Goal: Task Accomplishment & Management: Complete application form

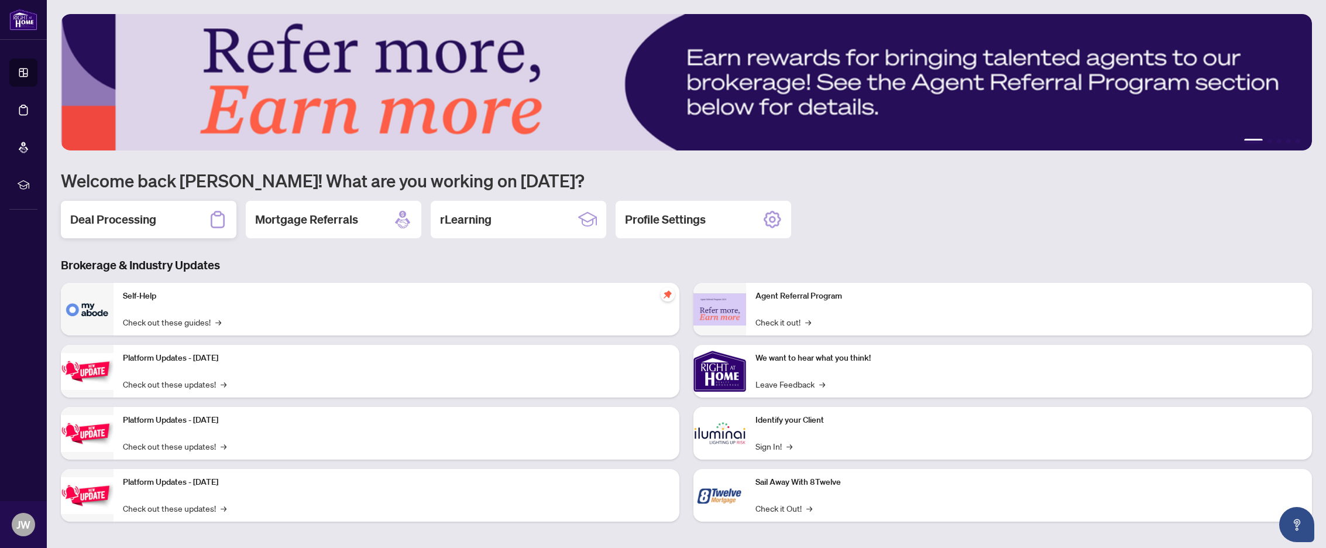
click at [146, 221] on h2 "Deal Processing" at bounding box center [113, 219] width 86 height 16
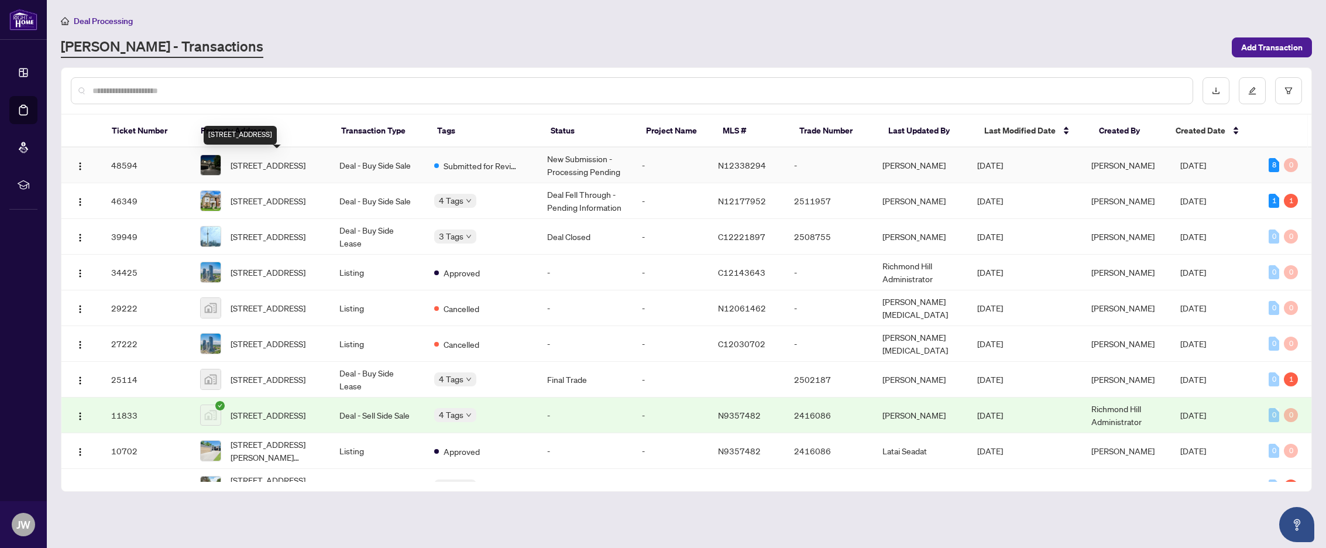
click at [270, 164] on span "[STREET_ADDRESS]" at bounding box center [267, 165] width 75 height 13
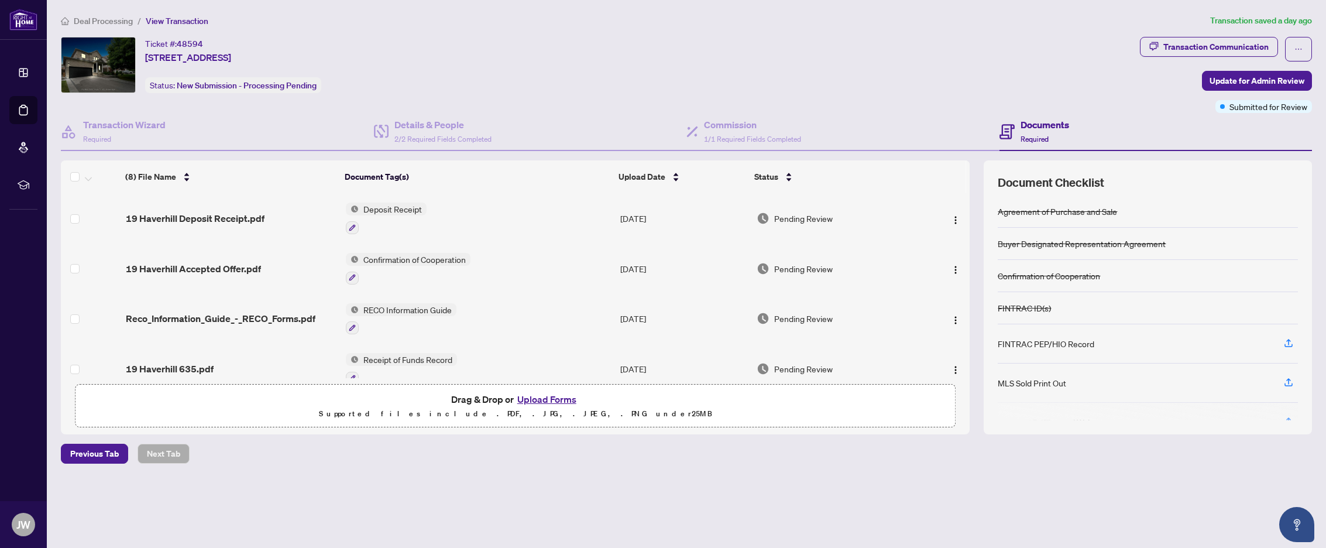
click at [1038, 384] on div "MLS Sold Print Out" at bounding box center [1031, 382] width 68 height 13
click at [1292, 380] on icon "button" at bounding box center [1288, 381] width 11 height 11
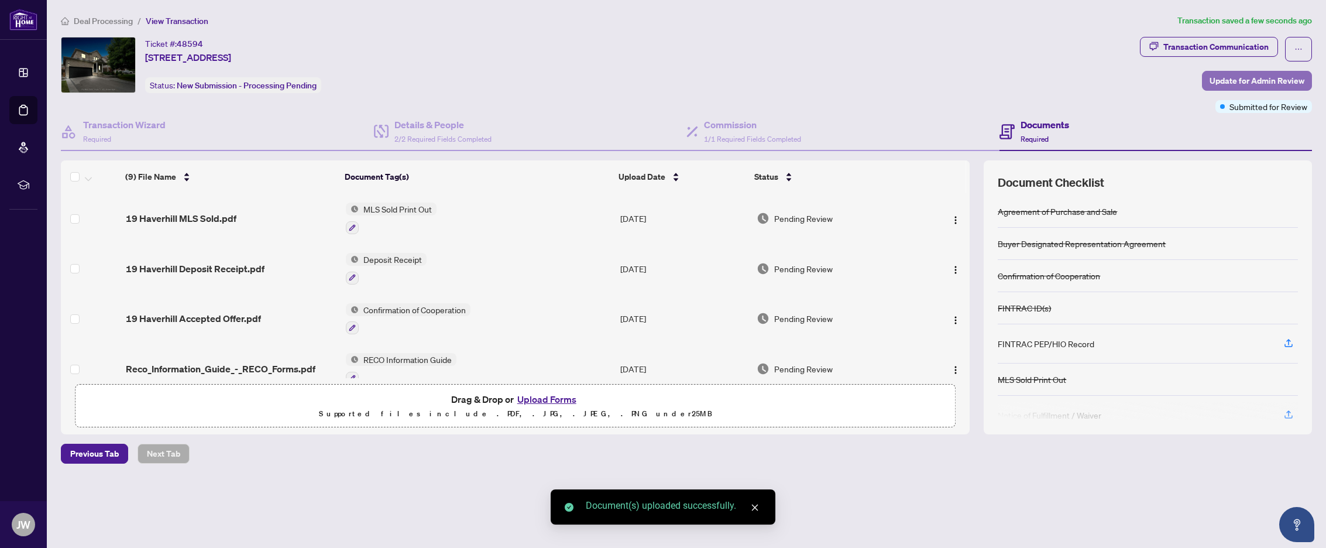
click at [1255, 82] on span "Update for Admin Review" at bounding box center [1256, 80] width 95 height 19
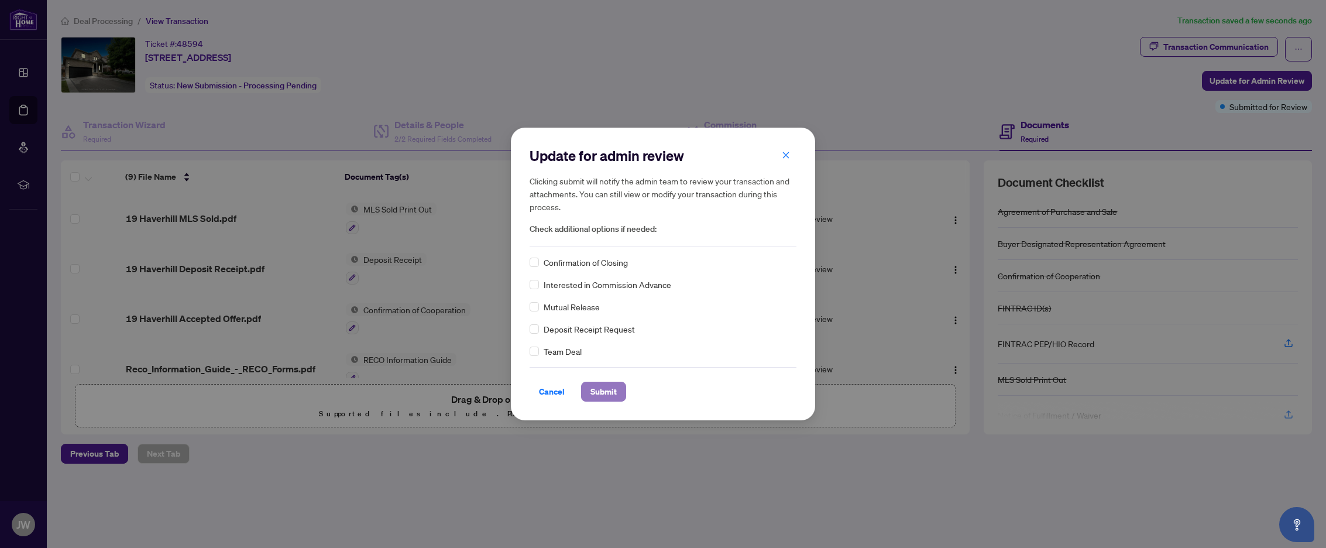
click at [615, 391] on span "Submit" at bounding box center [603, 391] width 26 height 19
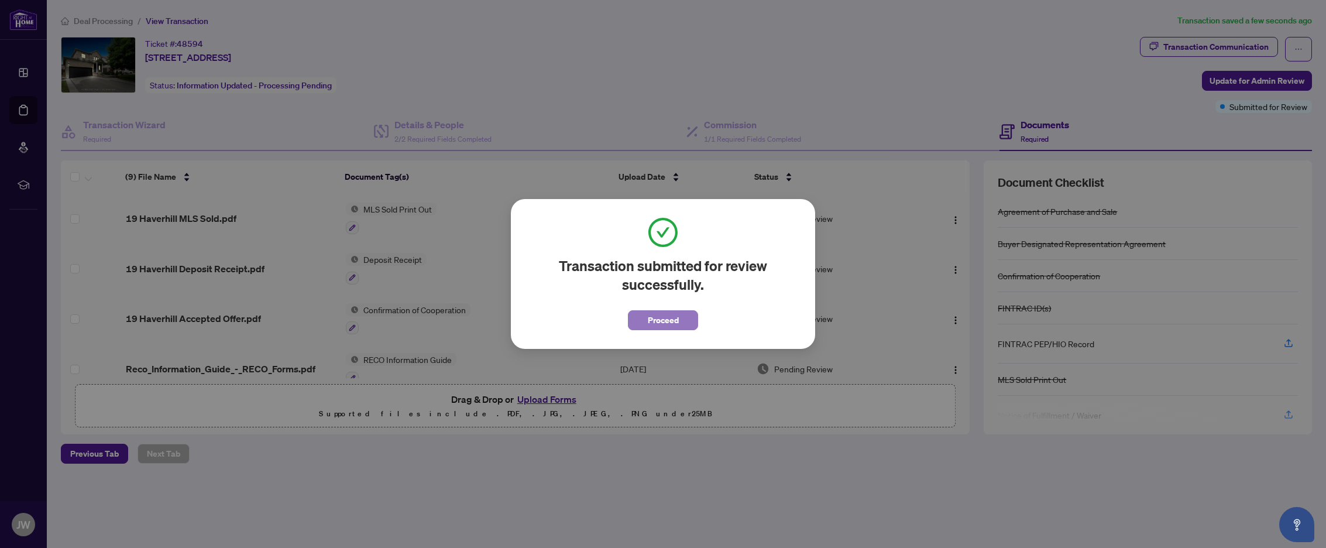
click at [675, 315] on span "Proceed" at bounding box center [663, 320] width 31 height 19
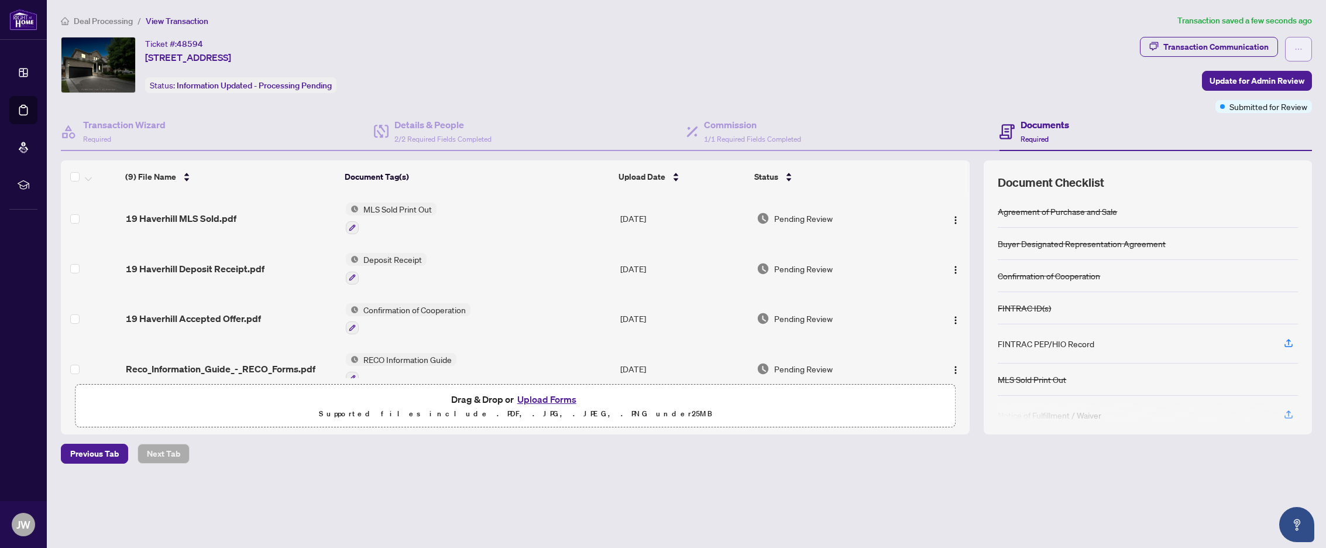
click at [1297, 47] on icon "ellipsis" at bounding box center [1298, 49] width 8 height 8
click at [634, 39] on div "Ticket #: 48594 19 Haverhill Terr, Aurora, Ontario L4G 7R7, Canada Status: Info…" at bounding box center [598, 65] width 1074 height 56
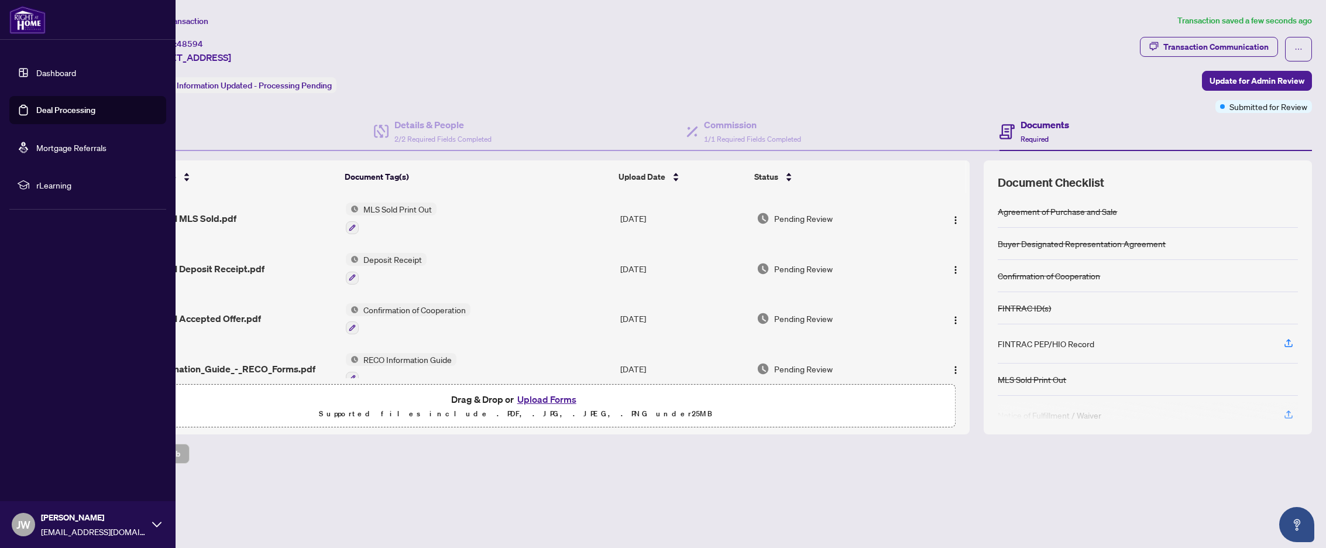
click at [19, 521] on span "JW" at bounding box center [23, 524] width 14 height 16
click at [54, 456] on span "Logout" at bounding box center [47, 454] width 26 height 19
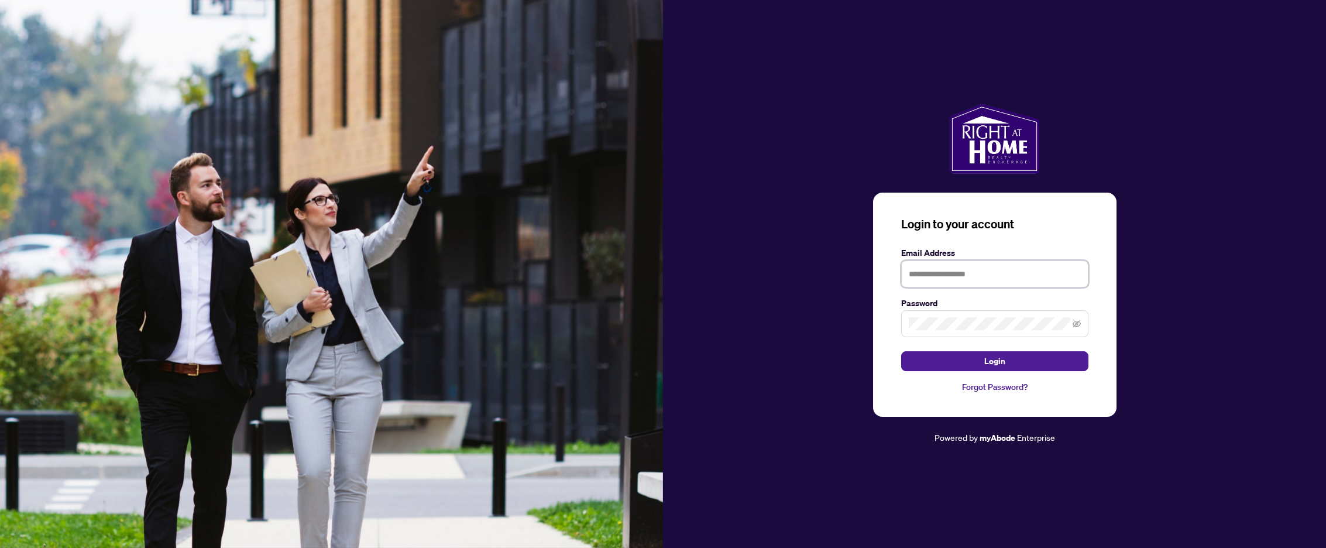
type input "**********"
drag, startPoint x: 986, startPoint y: 360, endPoint x: 980, endPoint y: 354, distance: 7.4
click at [986, 360] on span "Login" at bounding box center [994, 361] width 21 height 19
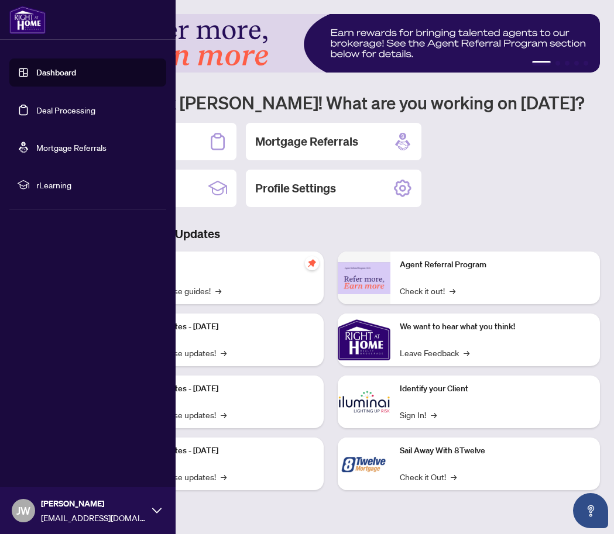
click at [51, 115] on link "Deal Processing" at bounding box center [65, 110] width 59 height 11
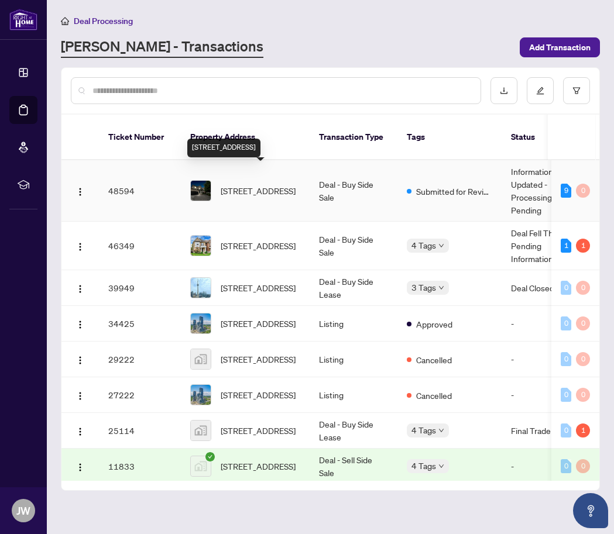
click at [249, 184] on span "[STREET_ADDRESS]" at bounding box center [258, 190] width 75 height 13
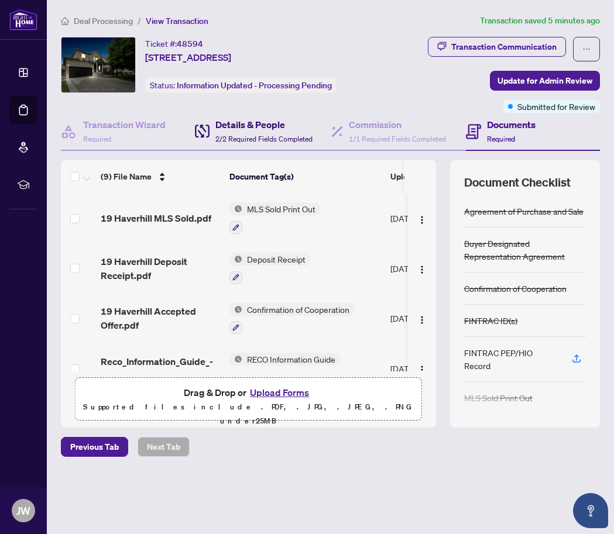
click at [245, 125] on h4 "Details & People" at bounding box center [263, 125] width 97 height 14
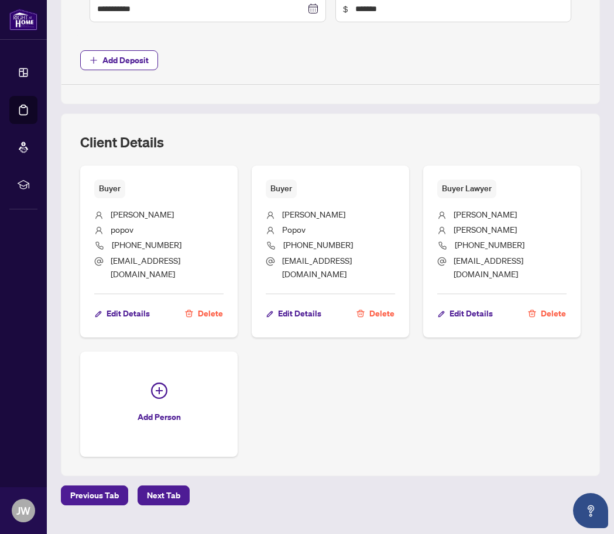
scroll to position [591, 0]
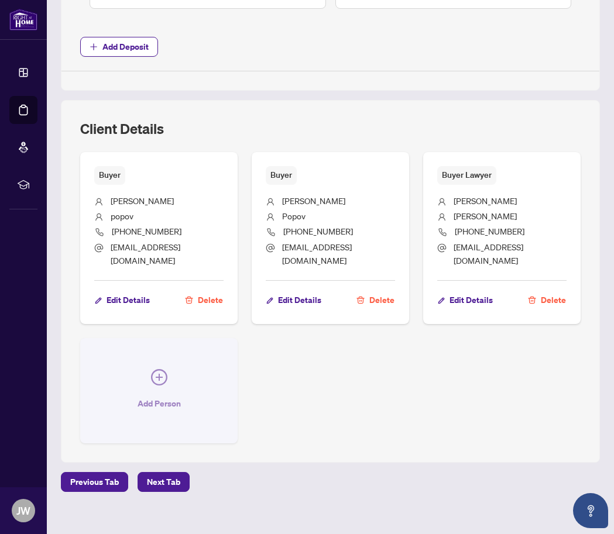
click at [155, 369] on icon "plus-circle" at bounding box center [159, 377] width 16 height 16
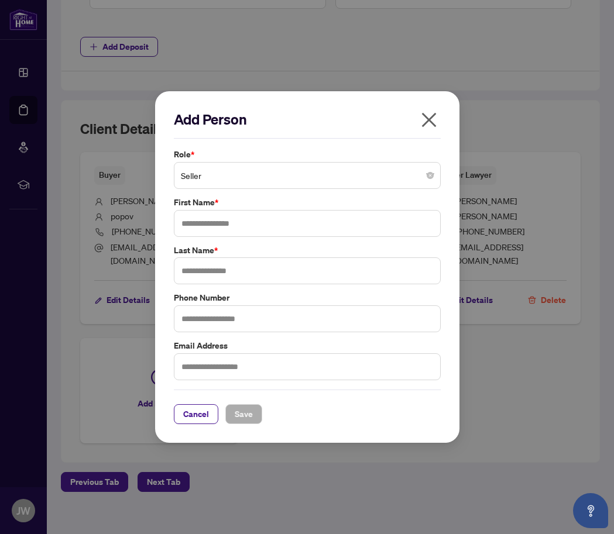
click at [267, 179] on span "Seller" at bounding box center [307, 175] width 253 height 22
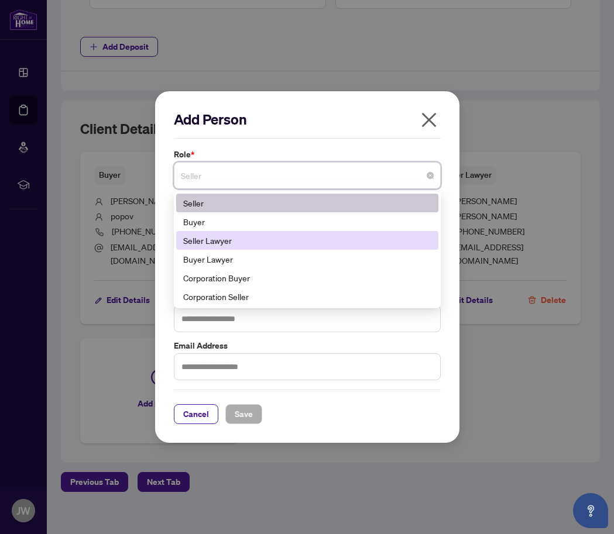
click at [267, 239] on div "Seller Lawyer" at bounding box center [307, 240] width 248 height 13
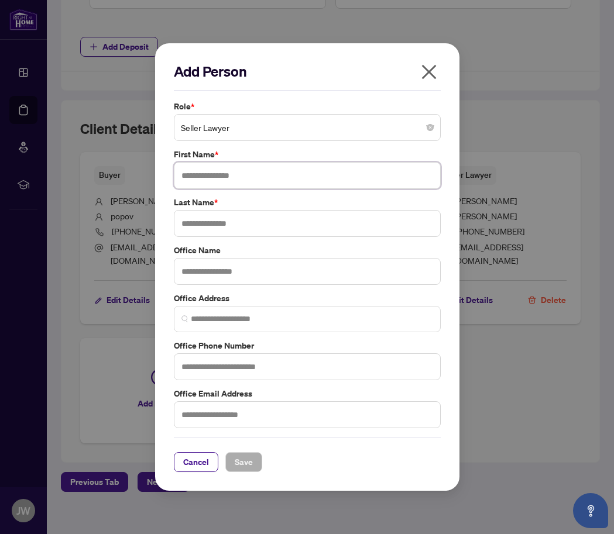
click at [234, 170] on input "text" at bounding box center [307, 175] width 267 height 27
drag, startPoint x: 217, startPoint y: 174, endPoint x: 151, endPoint y: 177, distance: 66.1
click at [151, 177] on div "Add Person Role * Seller Lawyer 2 5 6 Seller Buyer Seller Lawyer Buyer Lawyer C…" at bounding box center [307, 267] width 614 height 534
type input "**********"
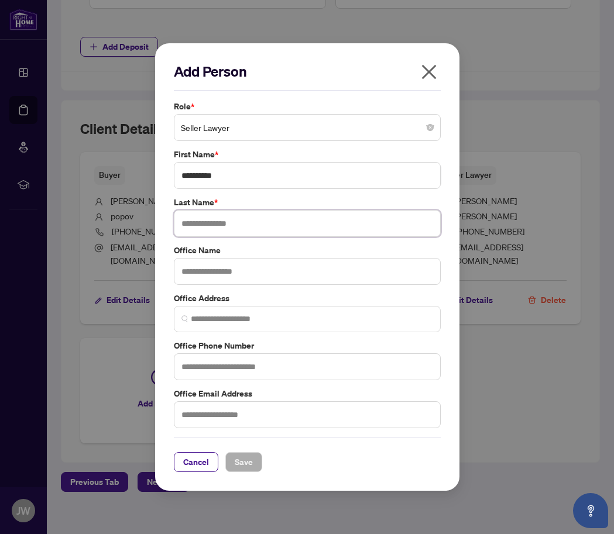
click at [208, 226] on input "text" at bounding box center [307, 223] width 267 height 27
type input "*****"
click at [240, 274] on input "text" at bounding box center [307, 271] width 267 height 27
type input "**********"
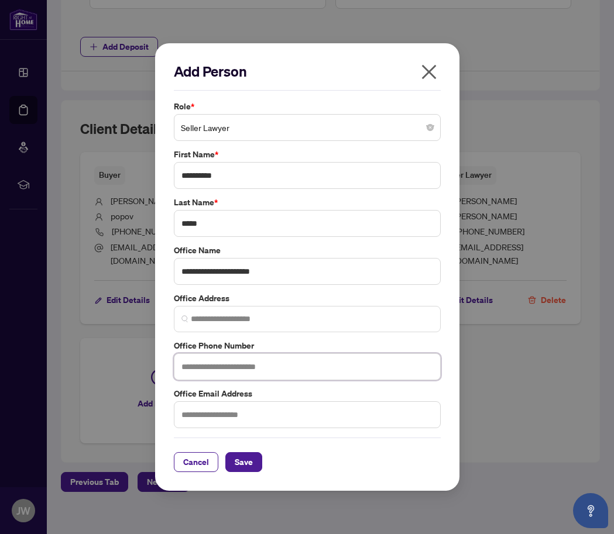
click at [212, 362] on input "text" at bounding box center [307, 366] width 267 height 27
type input "**********"
click at [257, 416] on input "text" at bounding box center [307, 414] width 267 height 27
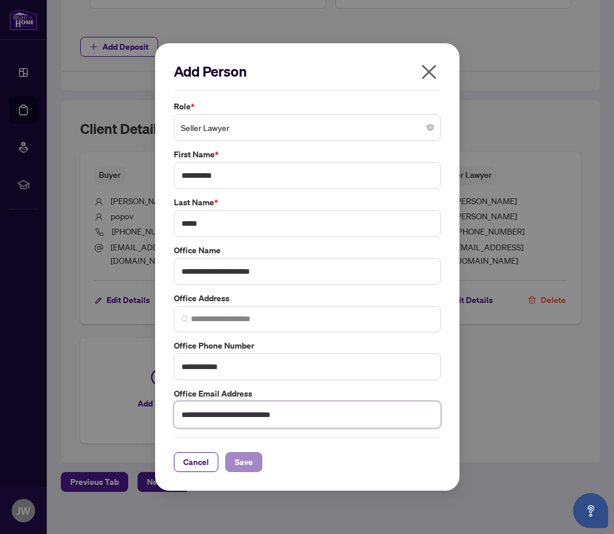
type input "**********"
click at [252, 464] on button "Save" at bounding box center [243, 462] width 37 height 20
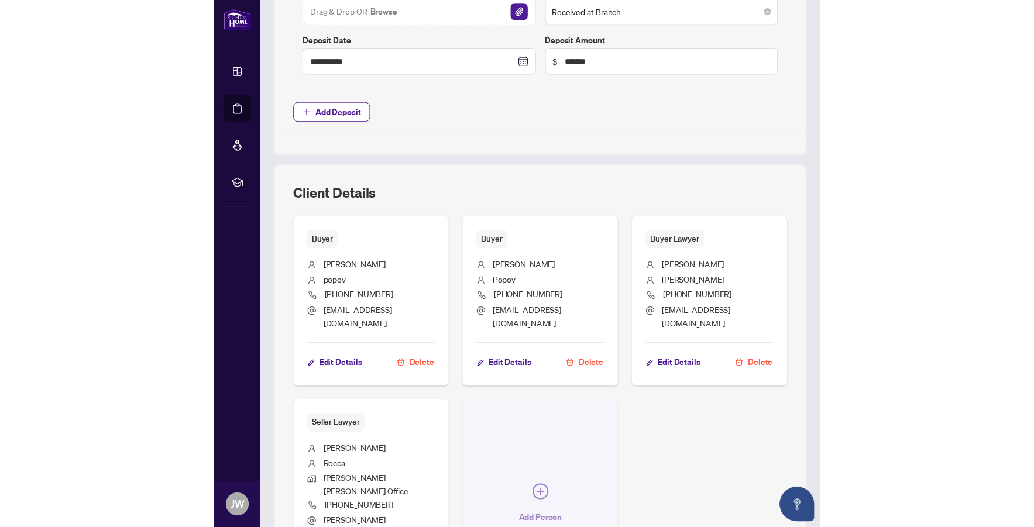
scroll to position [0, 0]
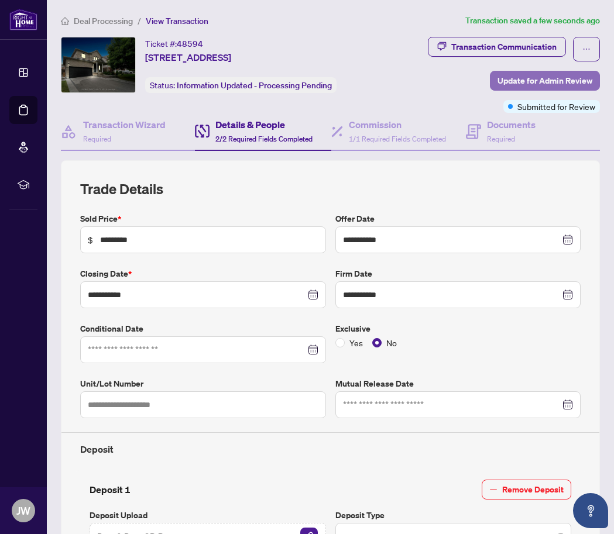
click at [515, 77] on span "Update for Admin Review" at bounding box center [544, 80] width 95 height 19
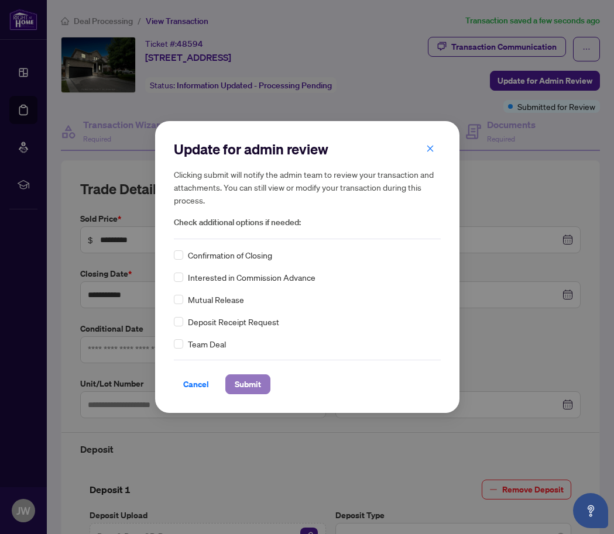
click at [243, 379] on span "Submit" at bounding box center [248, 384] width 26 height 19
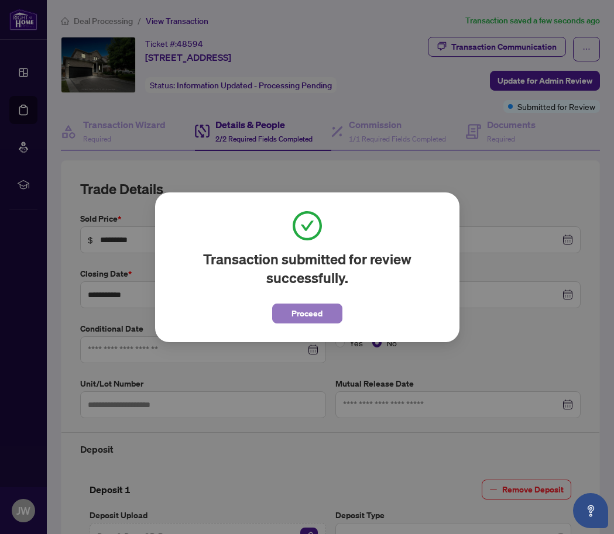
click at [310, 305] on span "Proceed" at bounding box center [306, 313] width 31 height 19
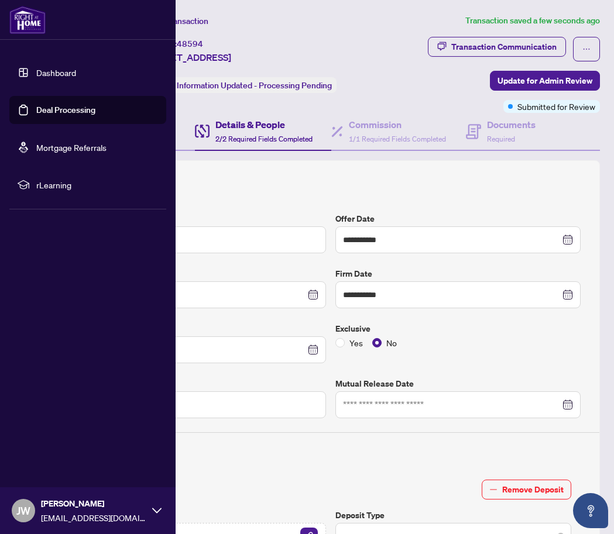
click at [23, 514] on span "JW" at bounding box center [23, 510] width 14 height 16
click at [55, 446] on span "Logout" at bounding box center [47, 441] width 26 height 19
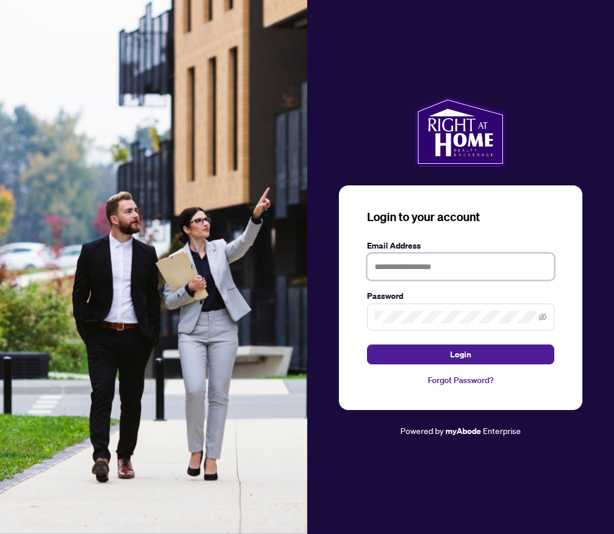
type input "**********"
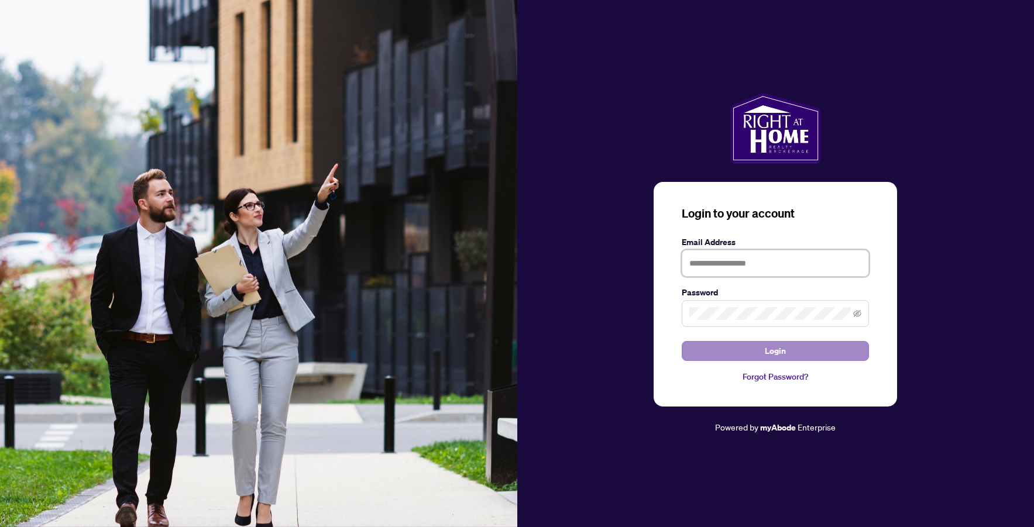
type input "**********"
click at [831, 355] on button "Login" at bounding box center [775, 351] width 187 height 20
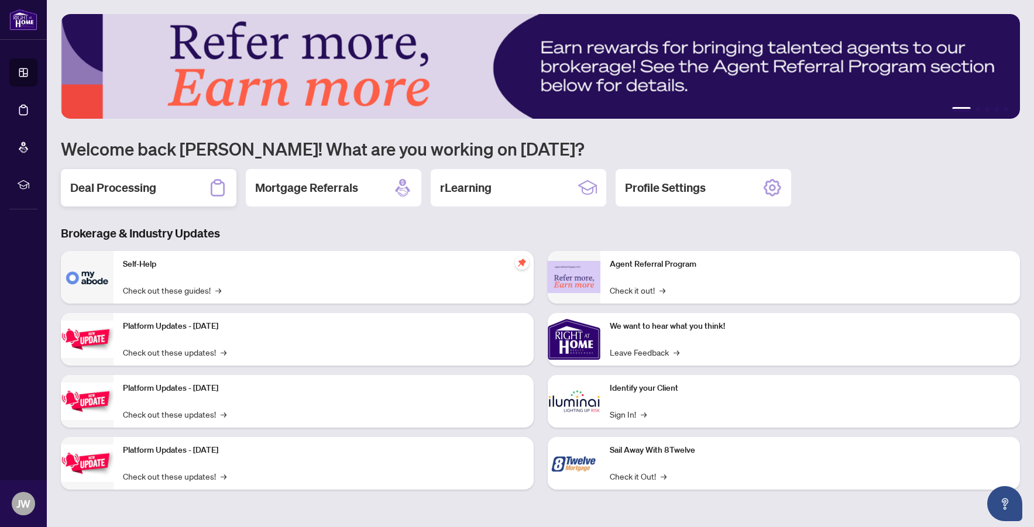
click at [131, 193] on h2 "Deal Processing" at bounding box center [113, 188] width 86 height 16
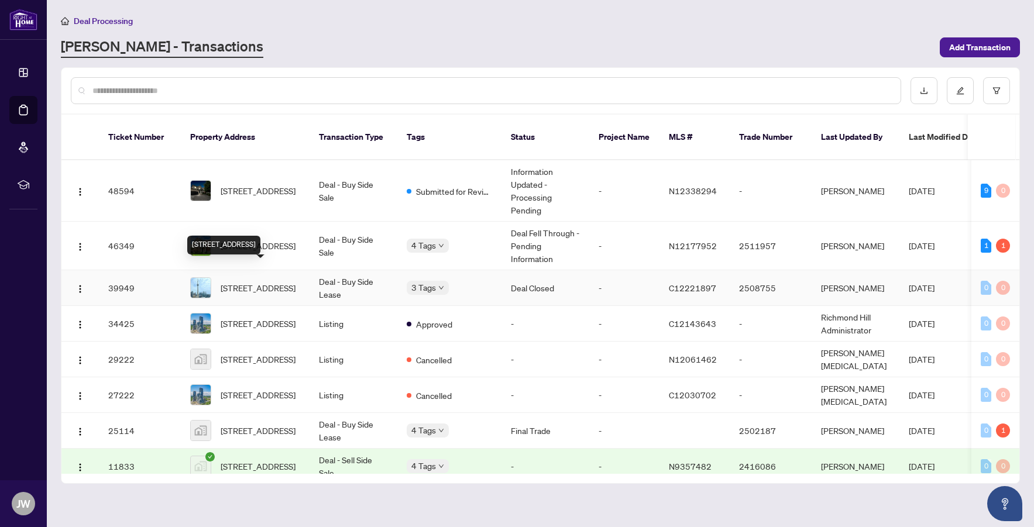
click at [273, 281] on span "[STREET_ADDRESS]" at bounding box center [258, 287] width 75 height 13
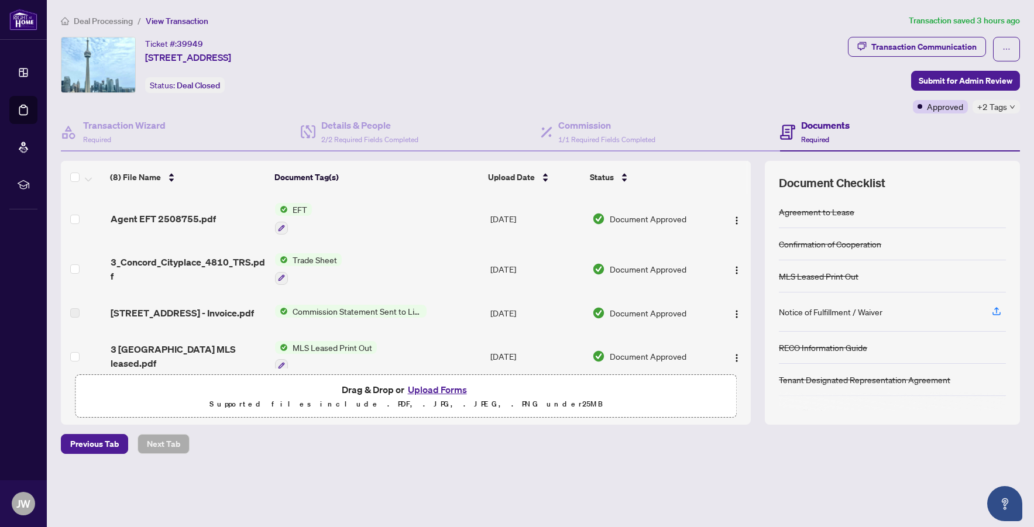
click at [300, 210] on span "EFT" at bounding box center [300, 209] width 24 height 13
click at [165, 218] on span "Agent EFT 2508755.pdf" at bounding box center [163, 219] width 105 height 14
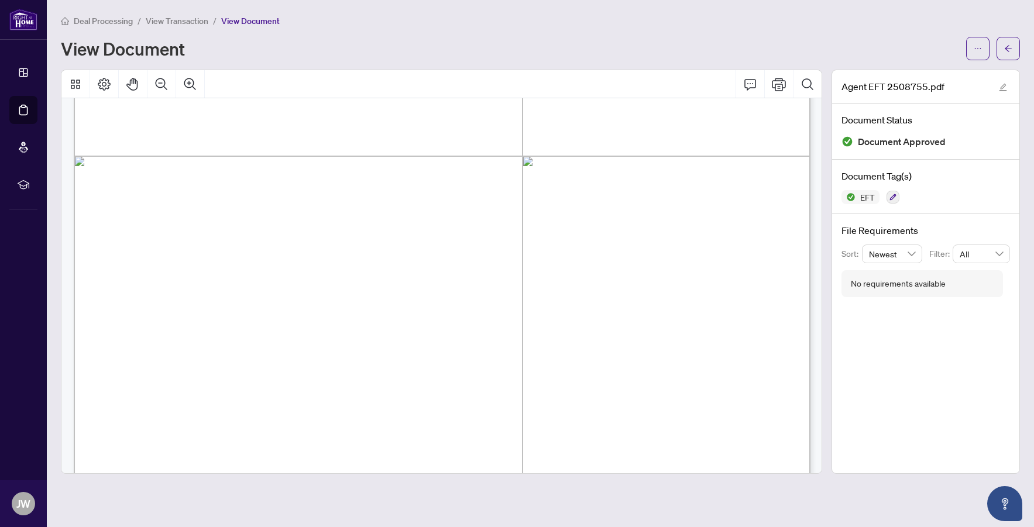
scroll to position [407, 0]
